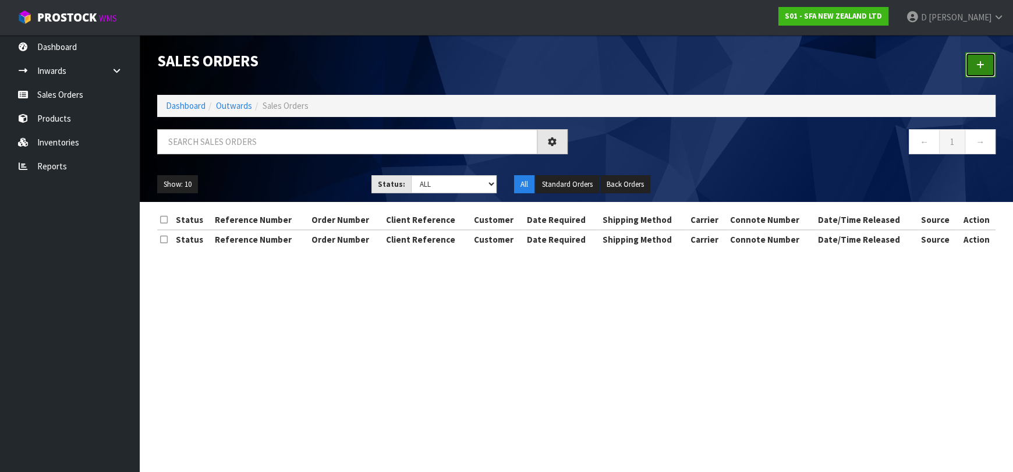
click at [966, 61] on link at bounding box center [980, 64] width 30 height 25
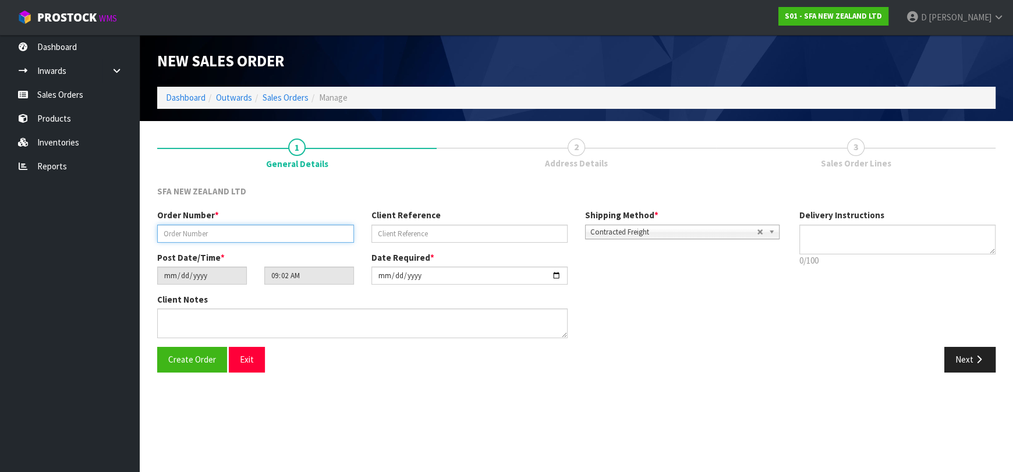
click at [317, 234] on input "text" at bounding box center [255, 234] width 197 height 18
type input "24429"
paste input "205931963"
type input "205931963"
drag, startPoint x: 954, startPoint y: 358, endPoint x: 491, endPoint y: 250, distance: 475.7
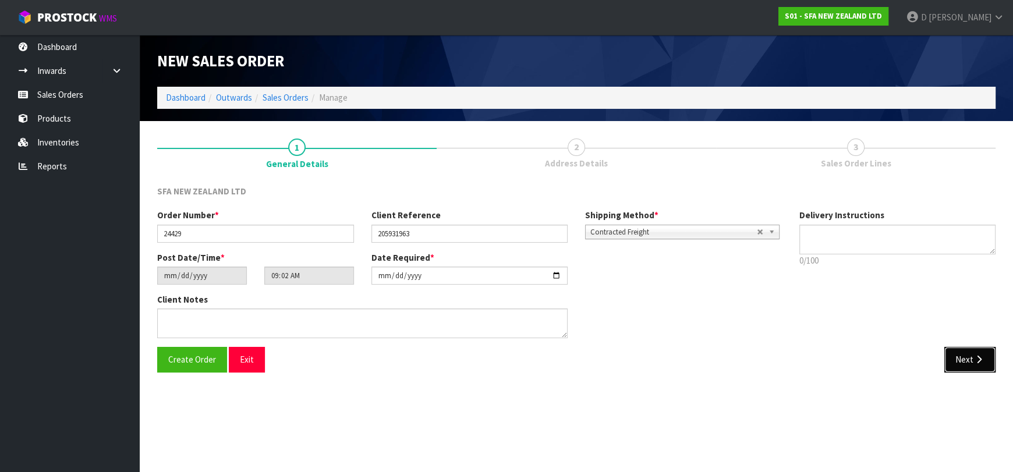
click at [954, 358] on button "Next" at bounding box center [969, 359] width 51 height 25
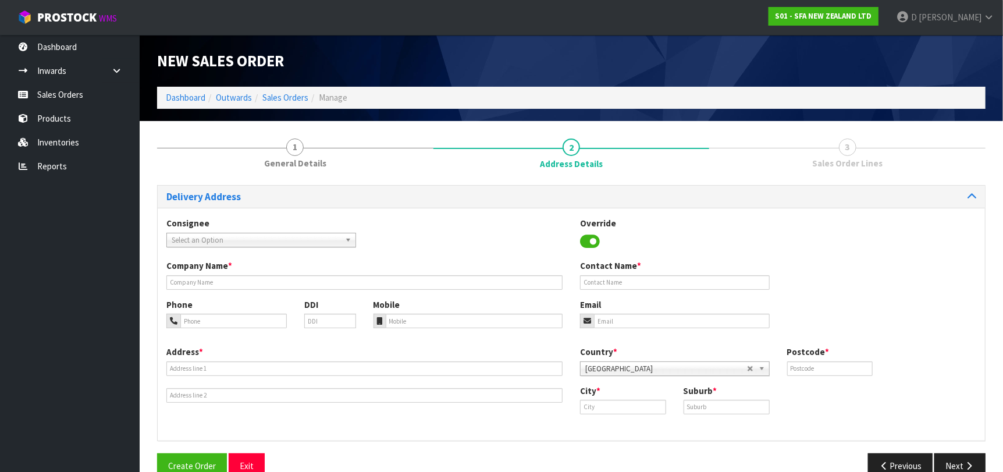
click at [250, 234] on div "Consignee 000001.BAY MECHANICS - BAY MECHANICS 000001A - BRAKE & TRANSMISSION N…" at bounding box center [261, 232] width 207 height 30
click at [250, 234] on span "Select an Option" at bounding box center [256, 240] width 169 height 14
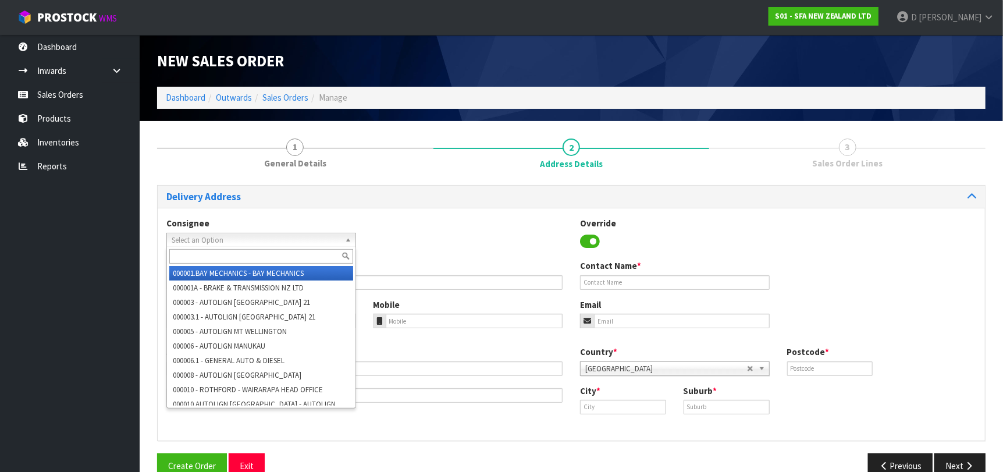
type input "E"
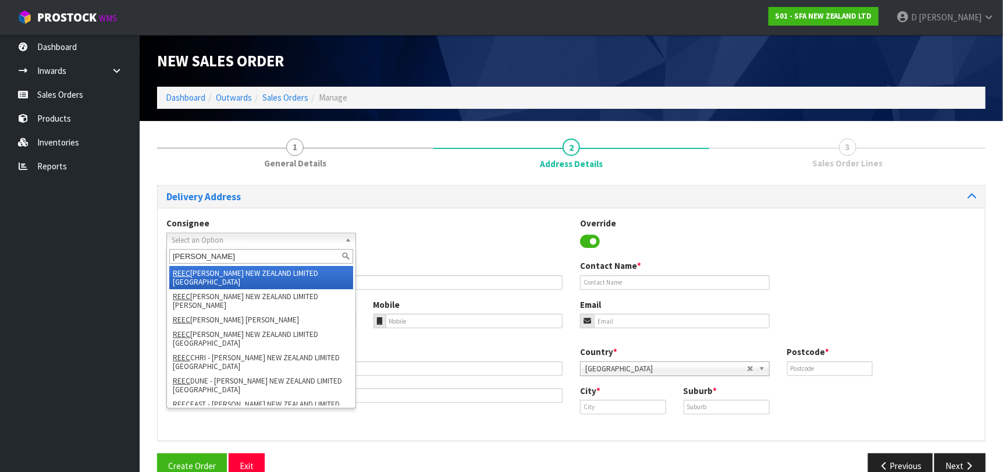
type input "REECEA"
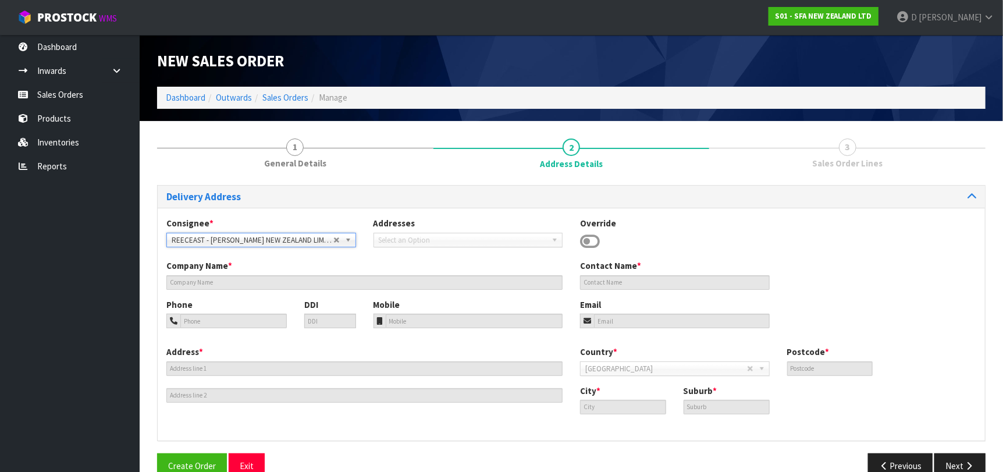
type input "[PERSON_NAME] NEW ZEALAND LIMITED [GEOGRAPHIC_DATA]"
type input "[STREET_ADDRESS][PERSON_NAME]"
type input "2013"
type input "[GEOGRAPHIC_DATA]"
type input "EAST TAMAKI"
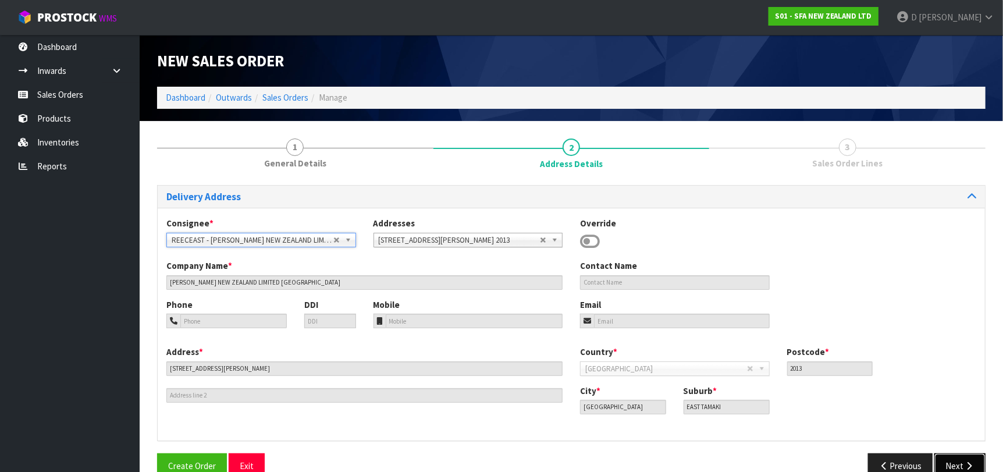
click at [964, 464] on icon "button" at bounding box center [969, 465] width 11 height 9
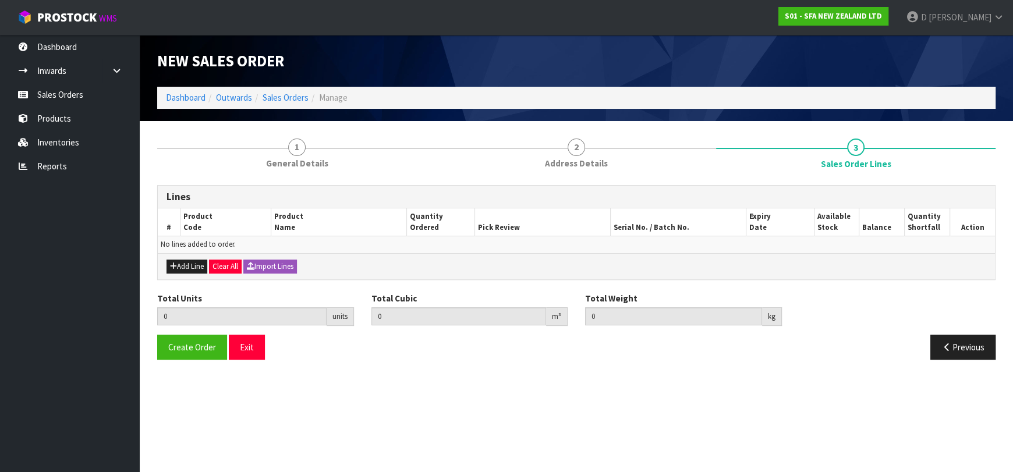
click at [187, 254] on div "Add Line Clear All Import Lines" at bounding box center [576, 266] width 837 height 26
click at [200, 264] on button "Add Line" at bounding box center [186, 267] width 41 height 14
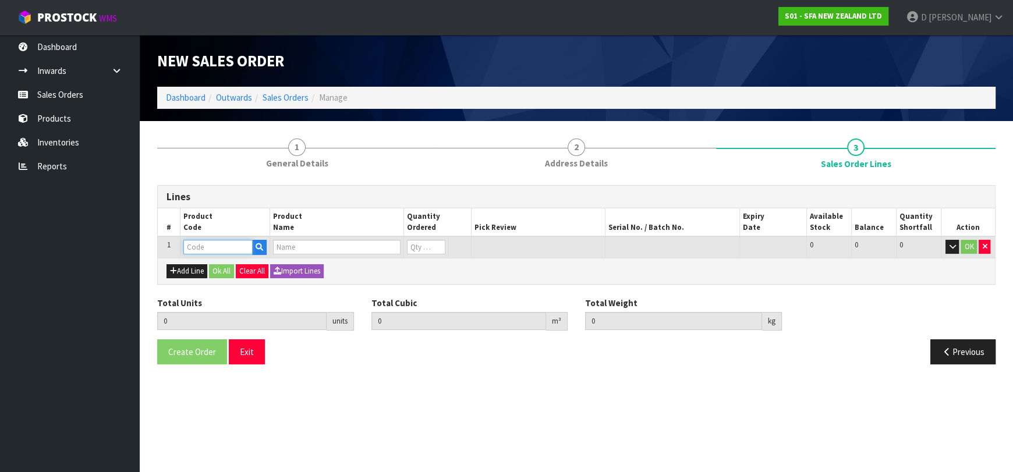
click at [209, 248] on input "text" at bounding box center [217, 247] width 69 height 15
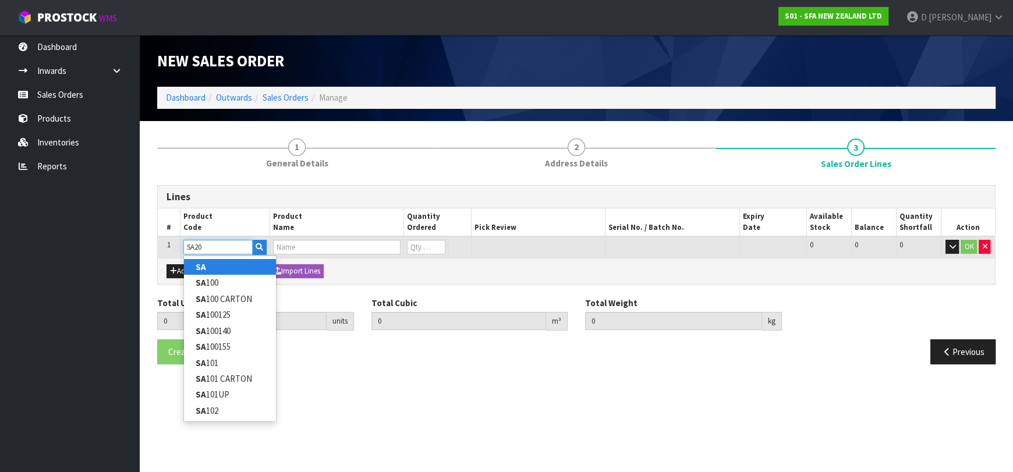
type input "SA201"
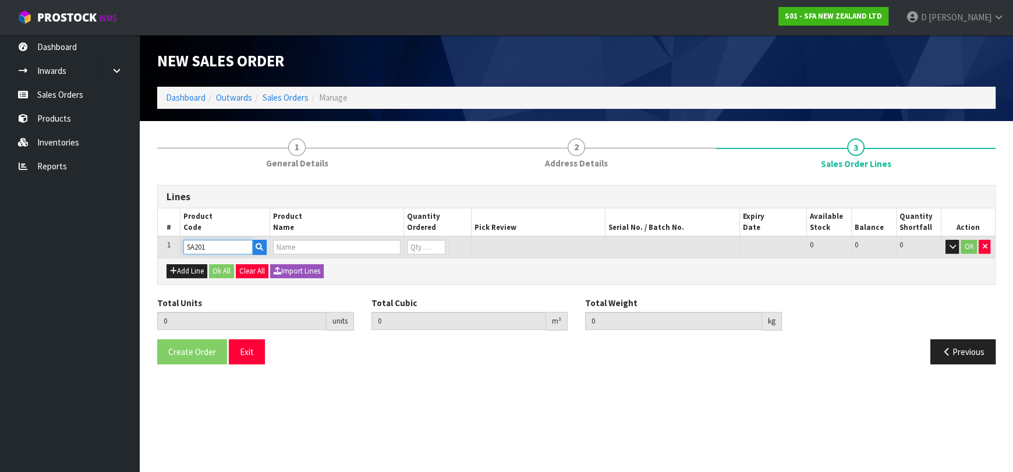
type input "0.000000"
type input "0.000"
type input "[PERSON_NAME] COMMERCIAL LIFTING STATION"
type input "0"
type input "SA201"
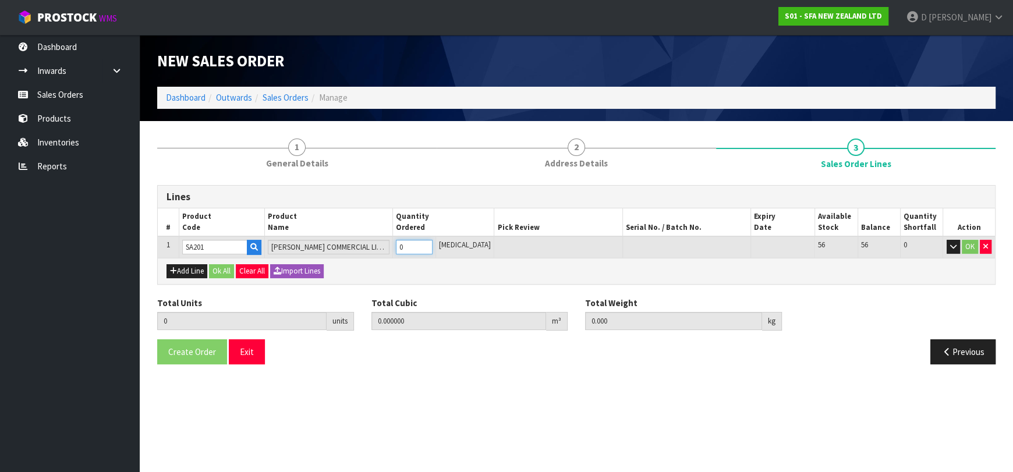
type input "1"
type input "0.021692"
type input "6.5"
type input "1"
click at [198, 264] on button "Add Line" at bounding box center [186, 271] width 41 height 14
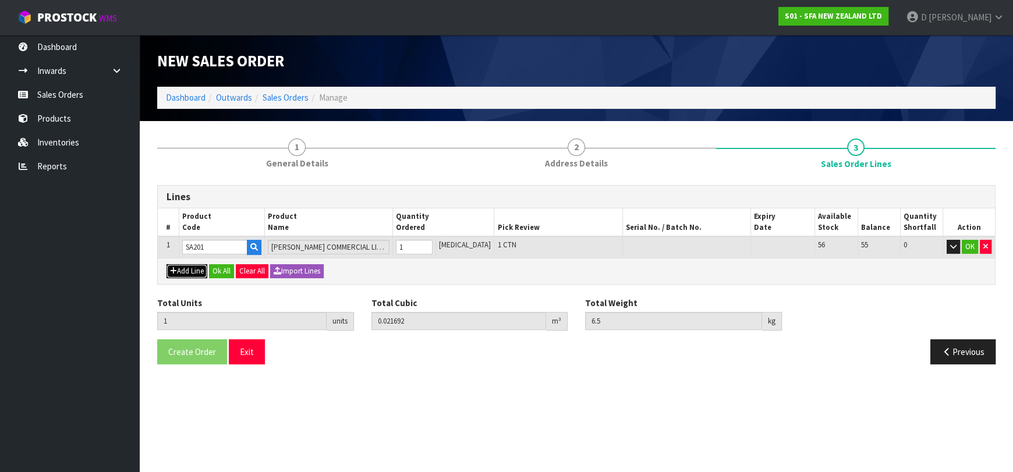
type input "0"
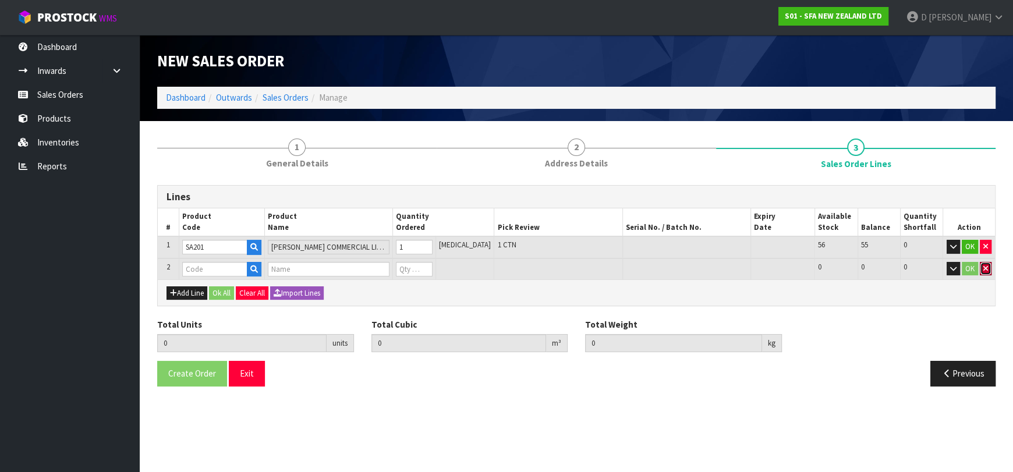
drag, startPoint x: 982, startPoint y: 268, endPoint x: 909, endPoint y: 276, distance: 73.8
click at [983, 268] on icon "button" at bounding box center [985, 269] width 5 height 8
type input "1"
type input "0.021692"
type input "6.5"
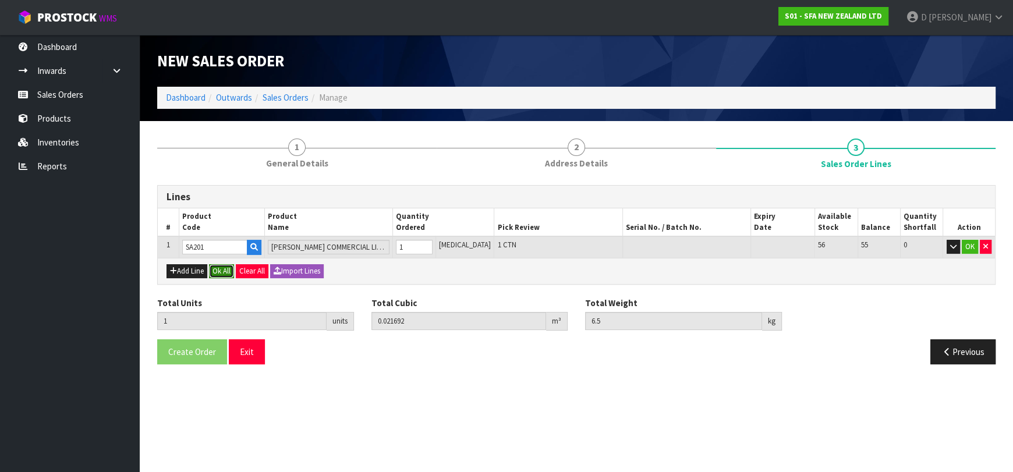
click at [221, 272] on button "Ok All" at bounding box center [221, 271] width 25 height 14
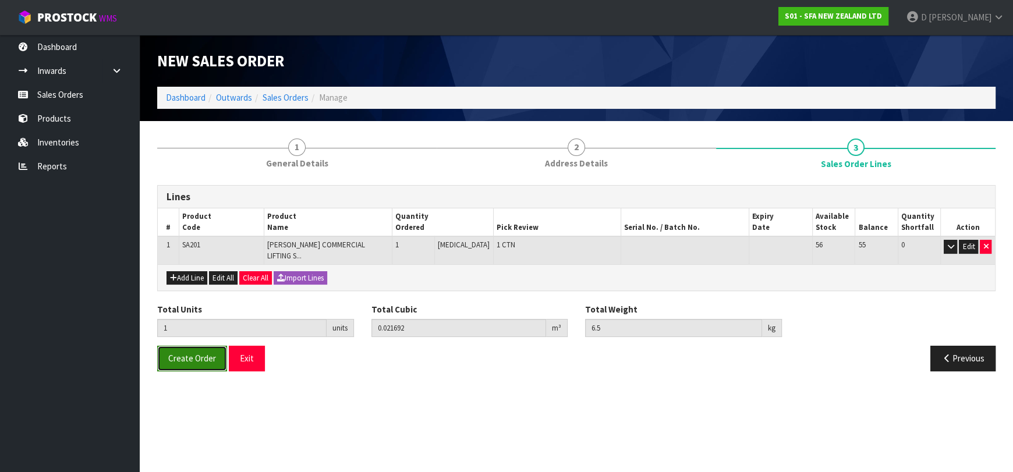
click at [170, 354] on span "Create Order" at bounding box center [192, 358] width 48 height 11
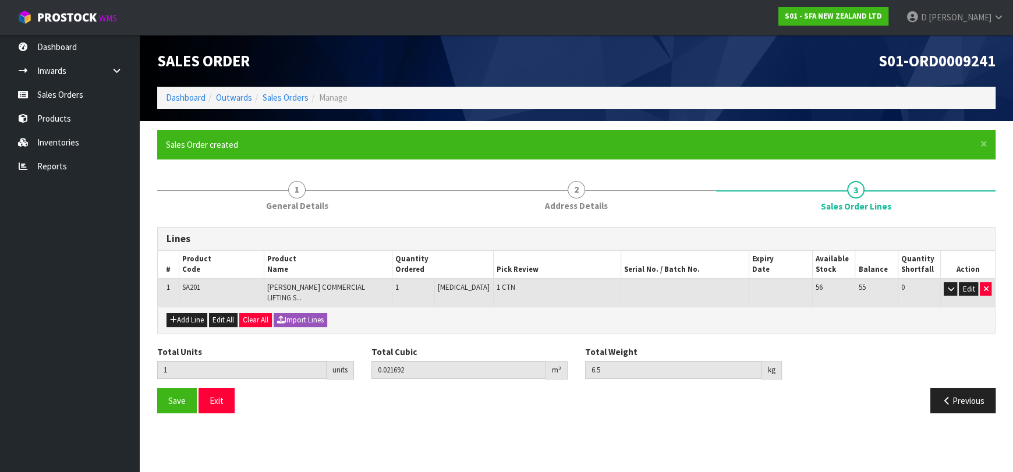
click at [482, 442] on section "Edit Sales Order S01-ORD0009241 Dashboard Outwards Sales Orders Manage Sales Or…" at bounding box center [506, 236] width 1013 height 472
